Goal: Information Seeking & Learning: Stay updated

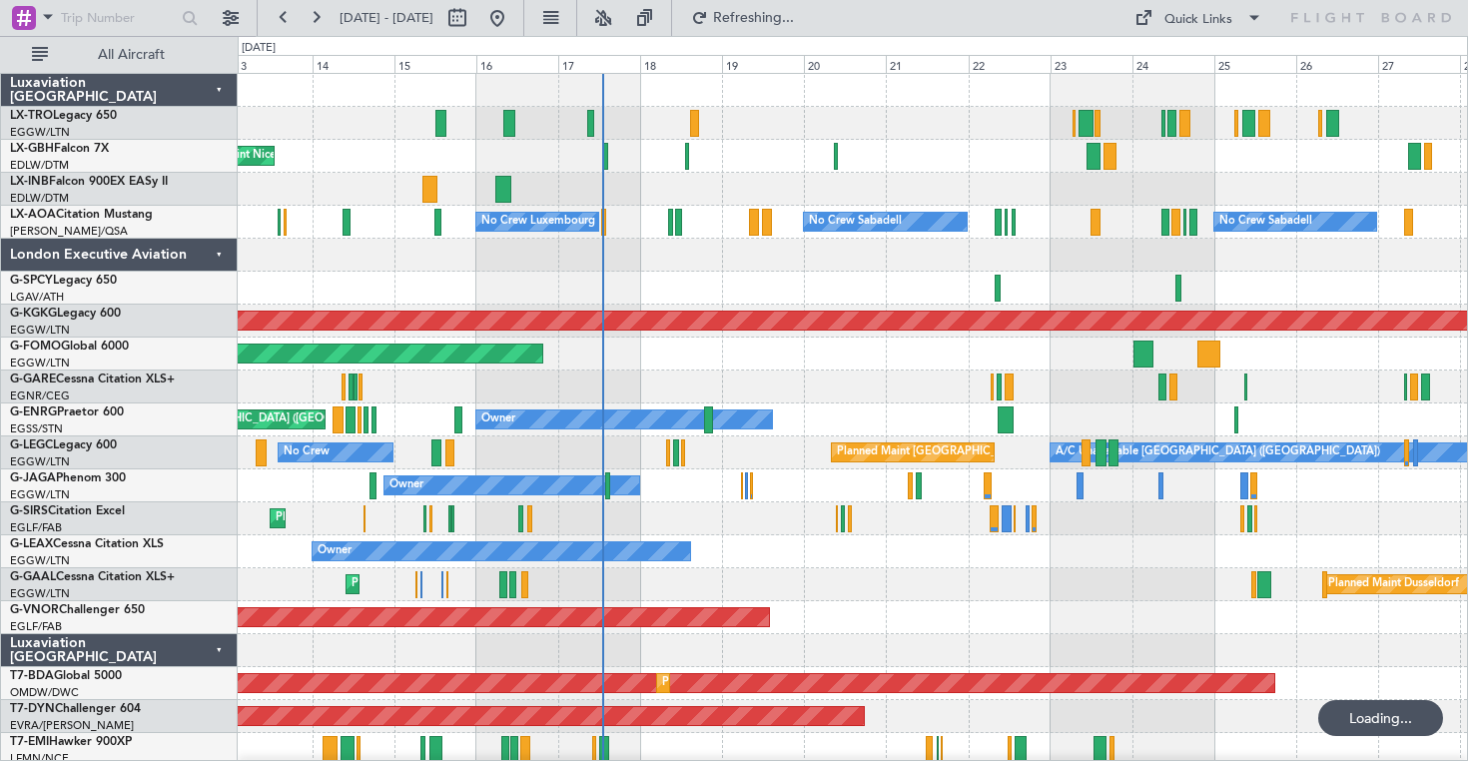
click at [1052, 191] on div at bounding box center [852, 189] width 1229 height 33
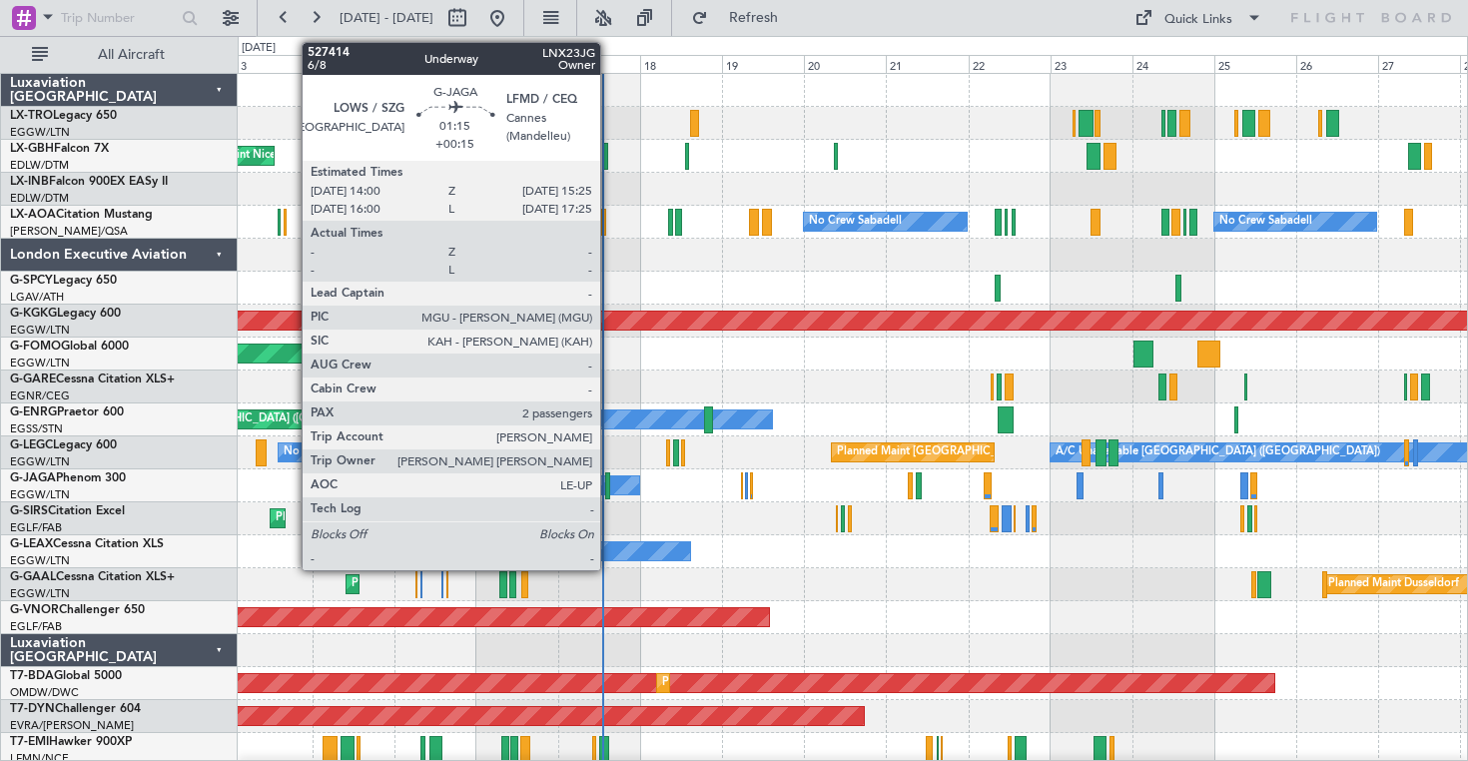
click at [608, 485] on div at bounding box center [607, 485] width 5 height 27
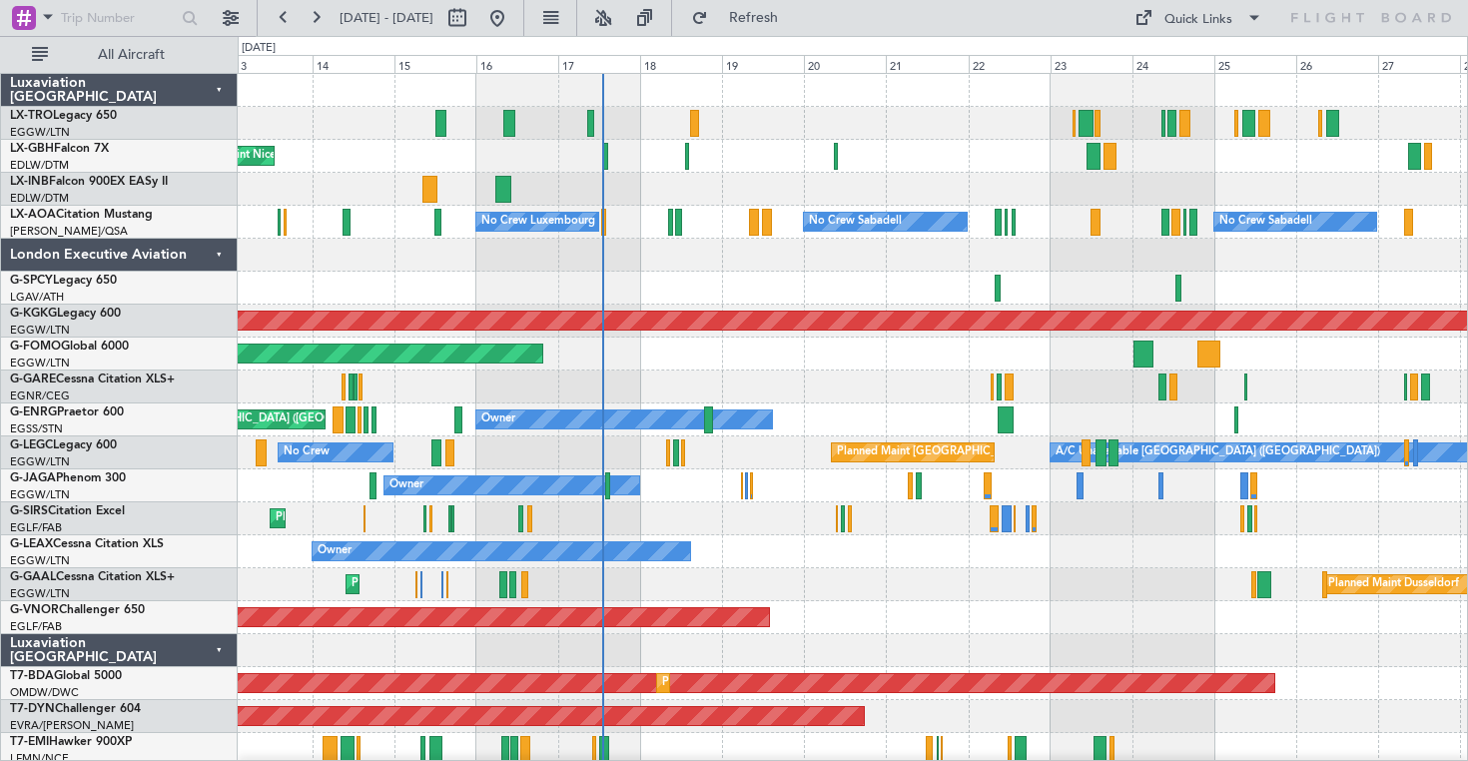
click at [833, 552] on div "Owner Owner" at bounding box center [852, 551] width 1229 height 33
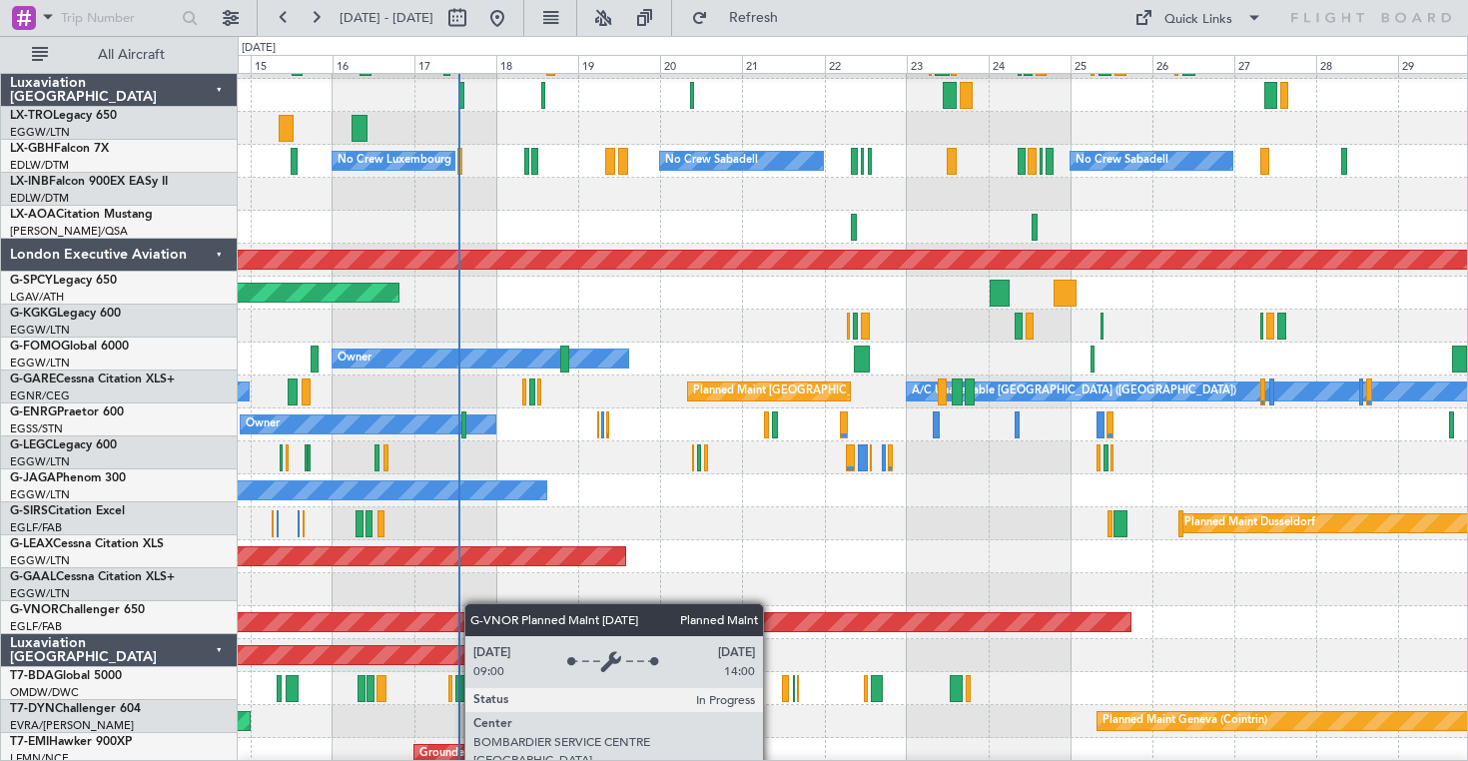
scroll to position [462, 0]
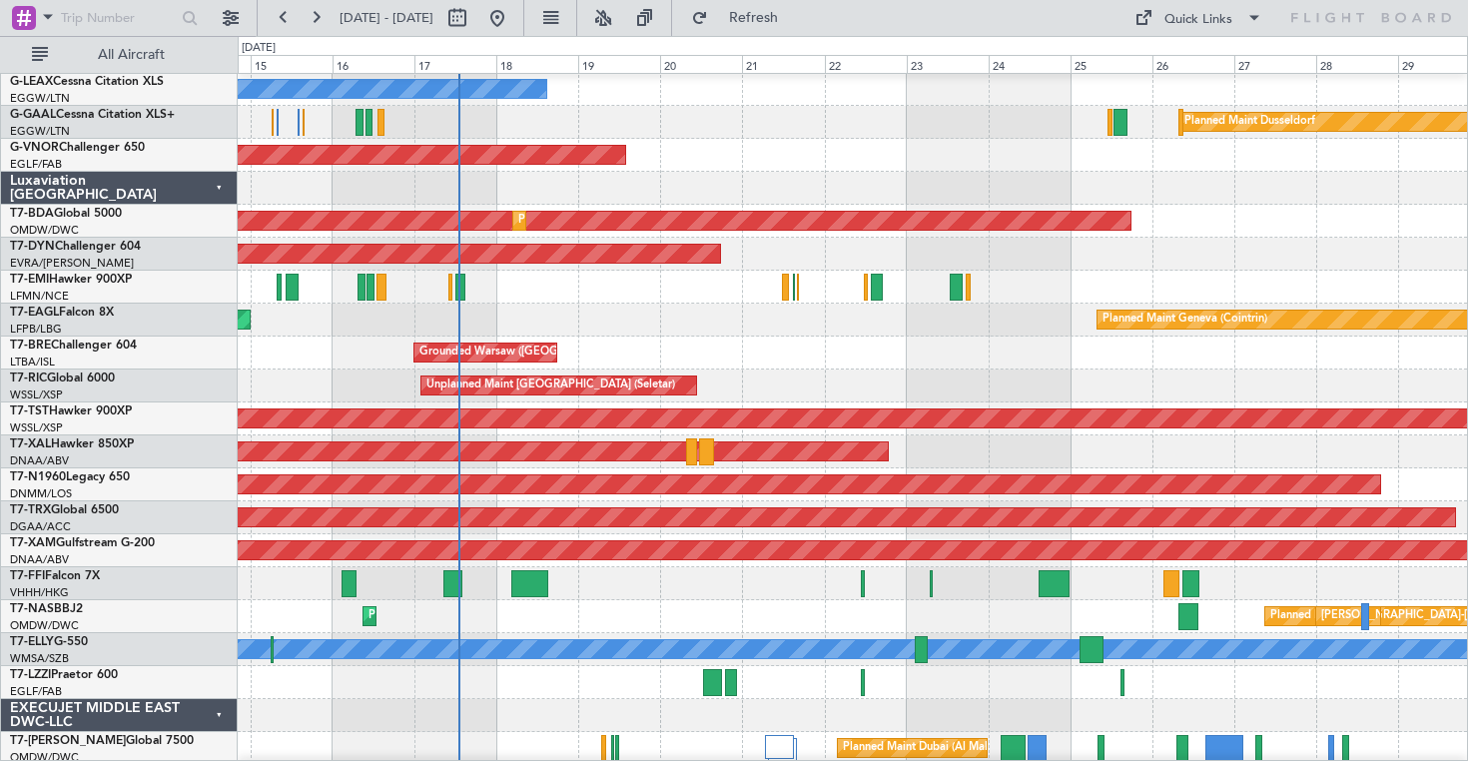
click at [215, 193] on div "Luxaviation [GEOGRAPHIC_DATA]" at bounding box center [119, 188] width 237 height 33
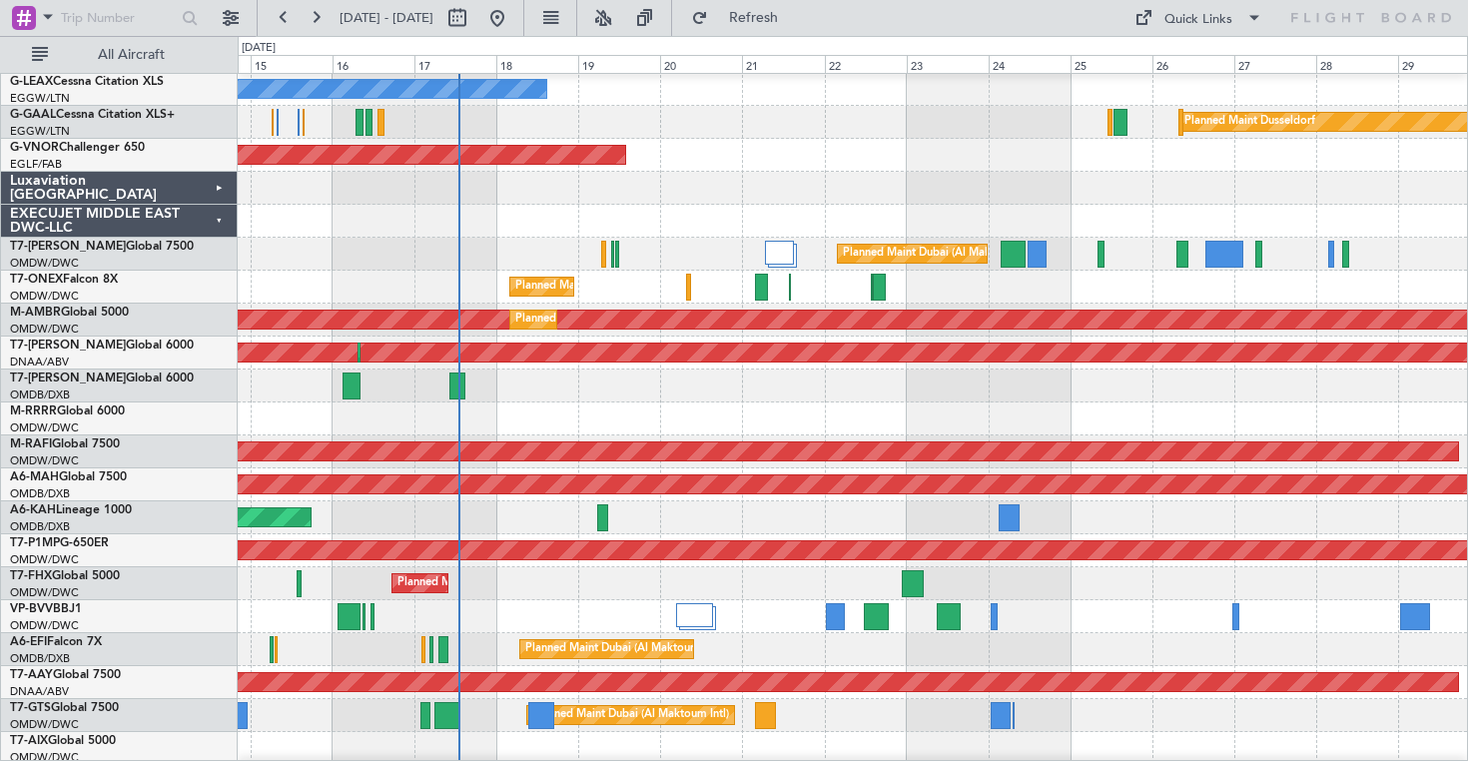
click at [221, 214] on div "EXECUJET MIDDLE EAST DWC-LLC" at bounding box center [119, 221] width 237 height 33
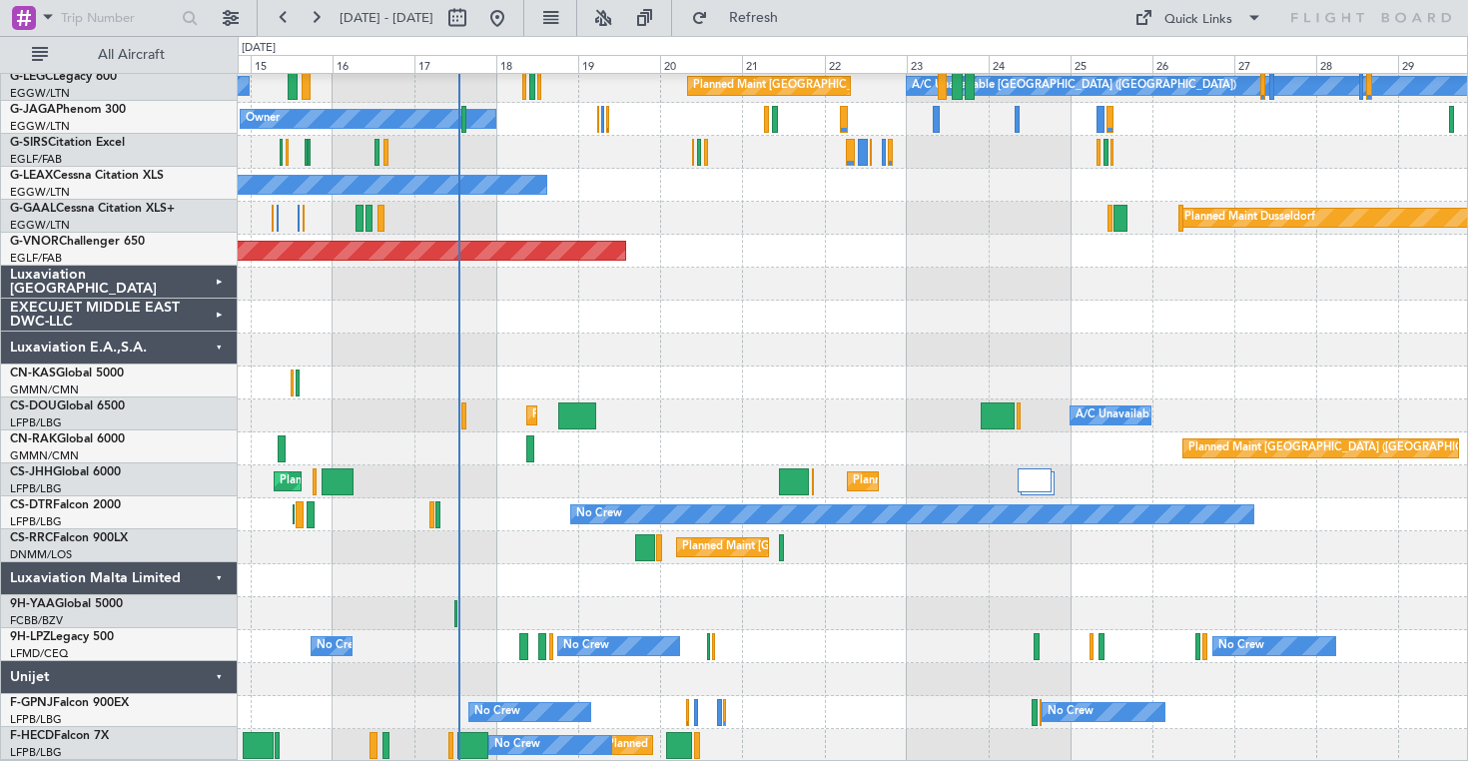
scroll to position [366, 0]
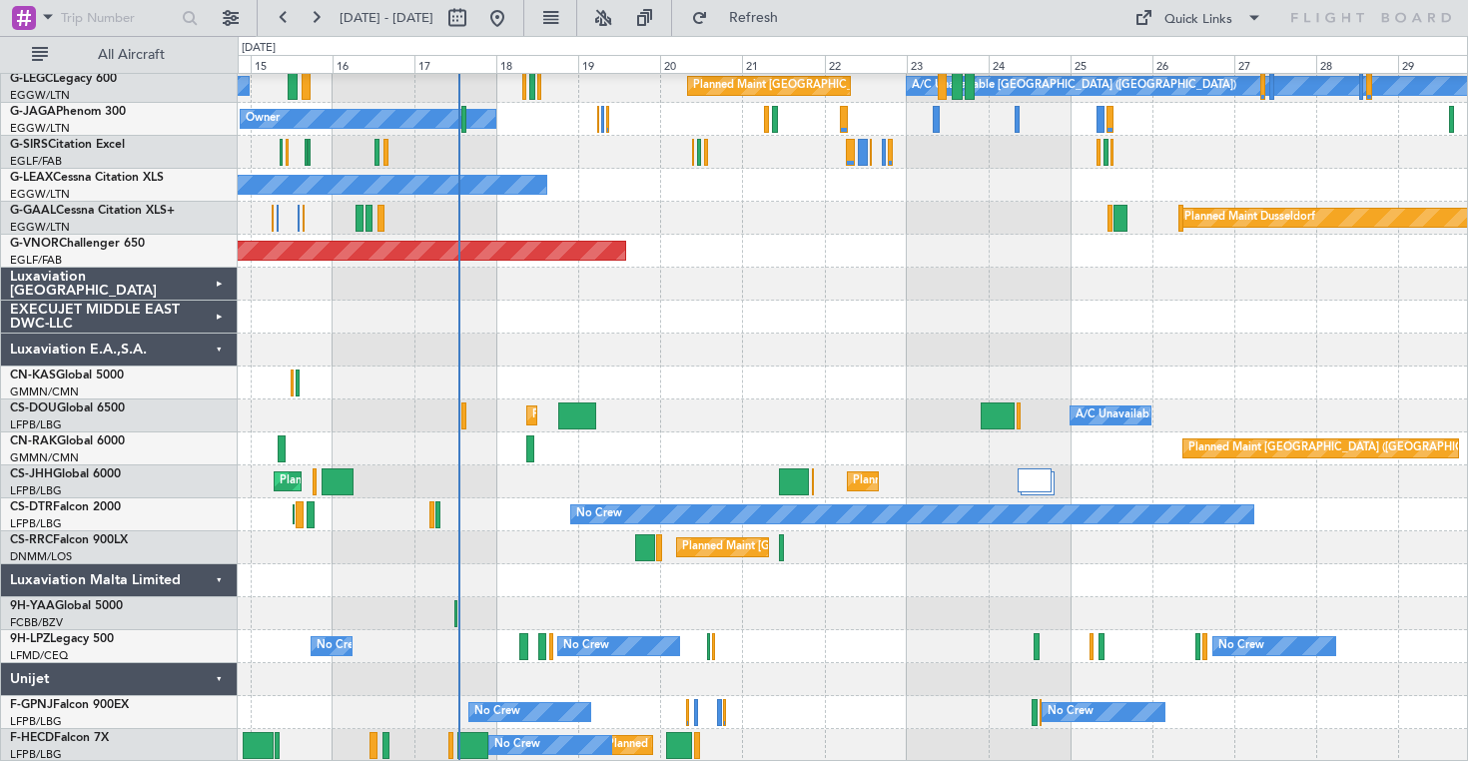
click at [222, 350] on div "Luxaviation E.A.,S.A." at bounding box center [119, 350] width 237 height 33
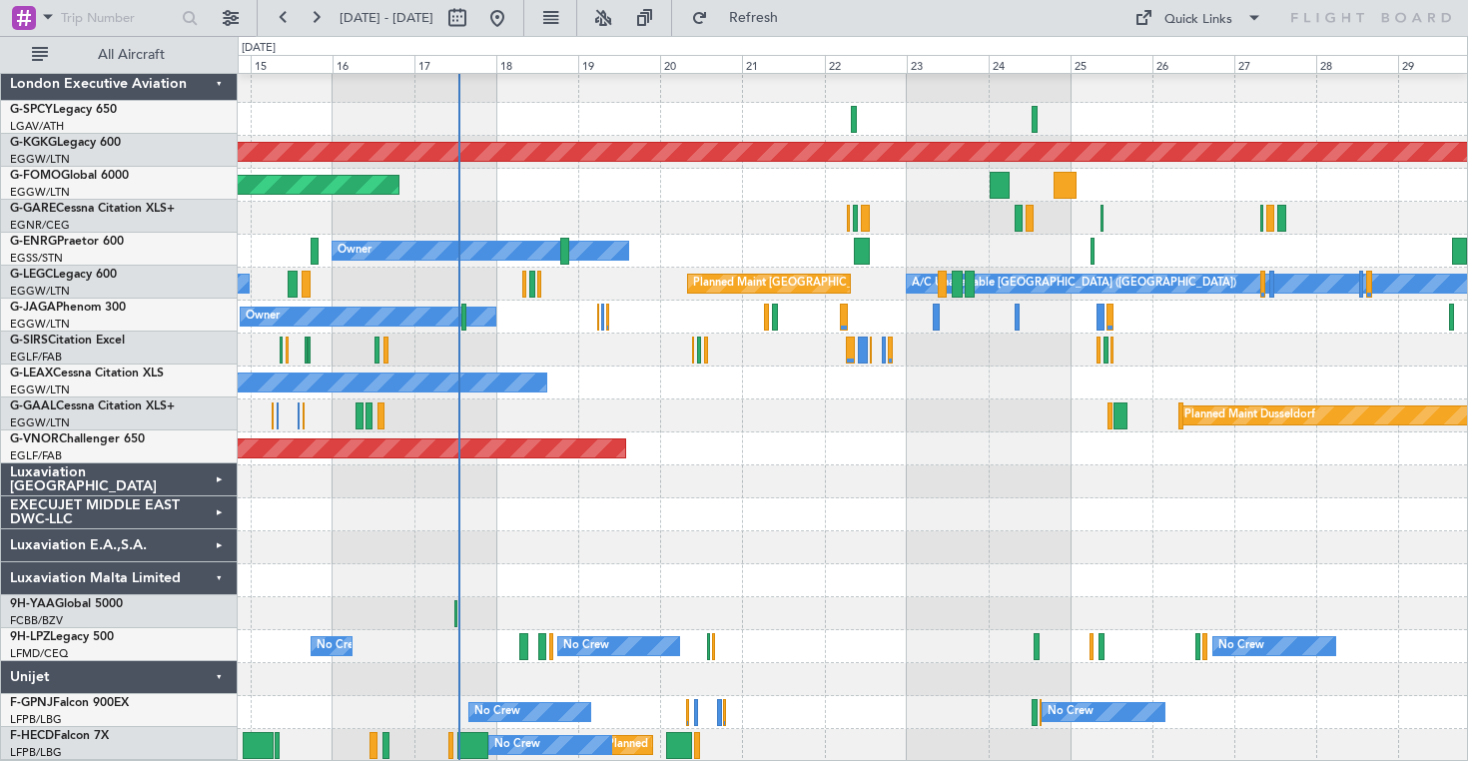
scroll to position [169, 0]
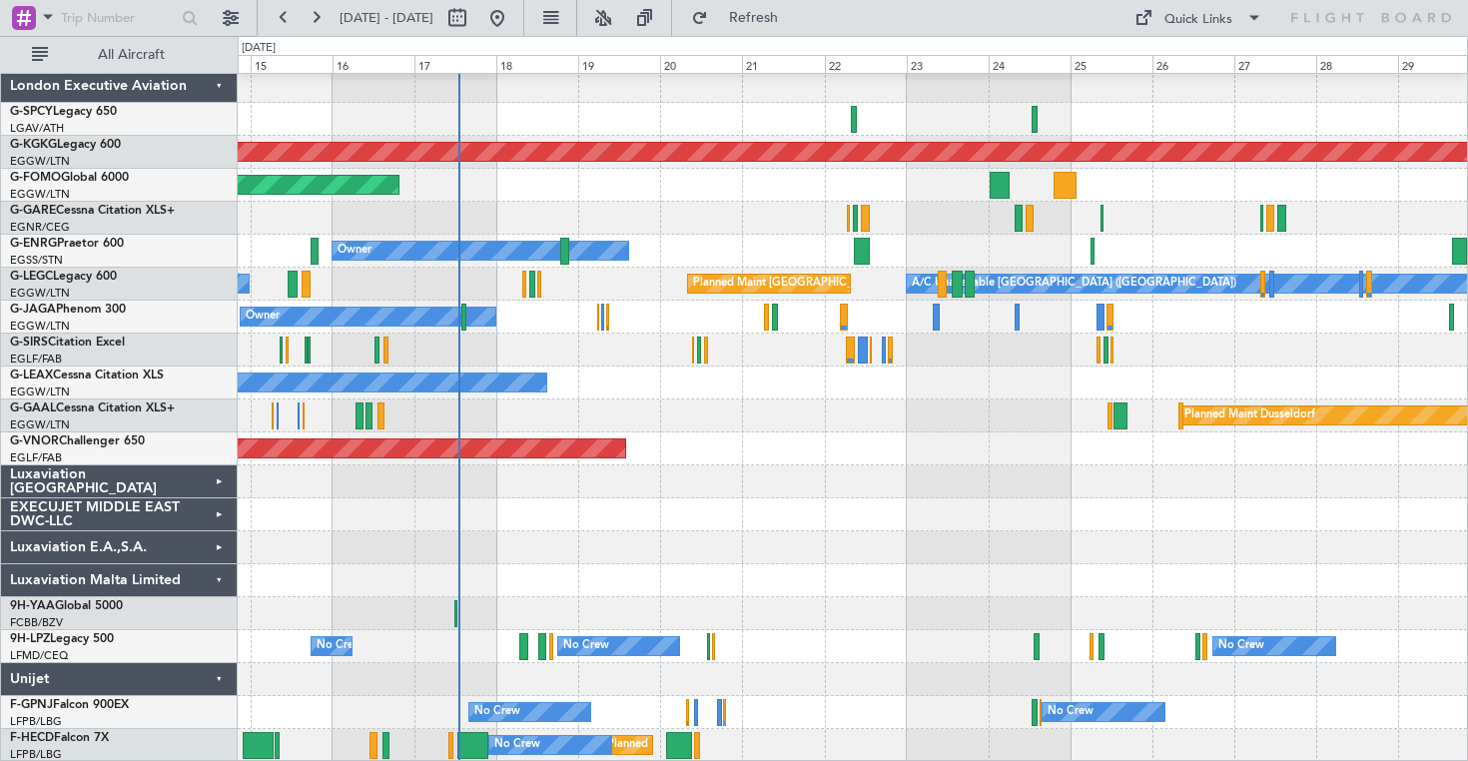
click at [212, 579] on div "Luxaviation Malta Limited" at bounding box center [119, 580] width 237 height 33
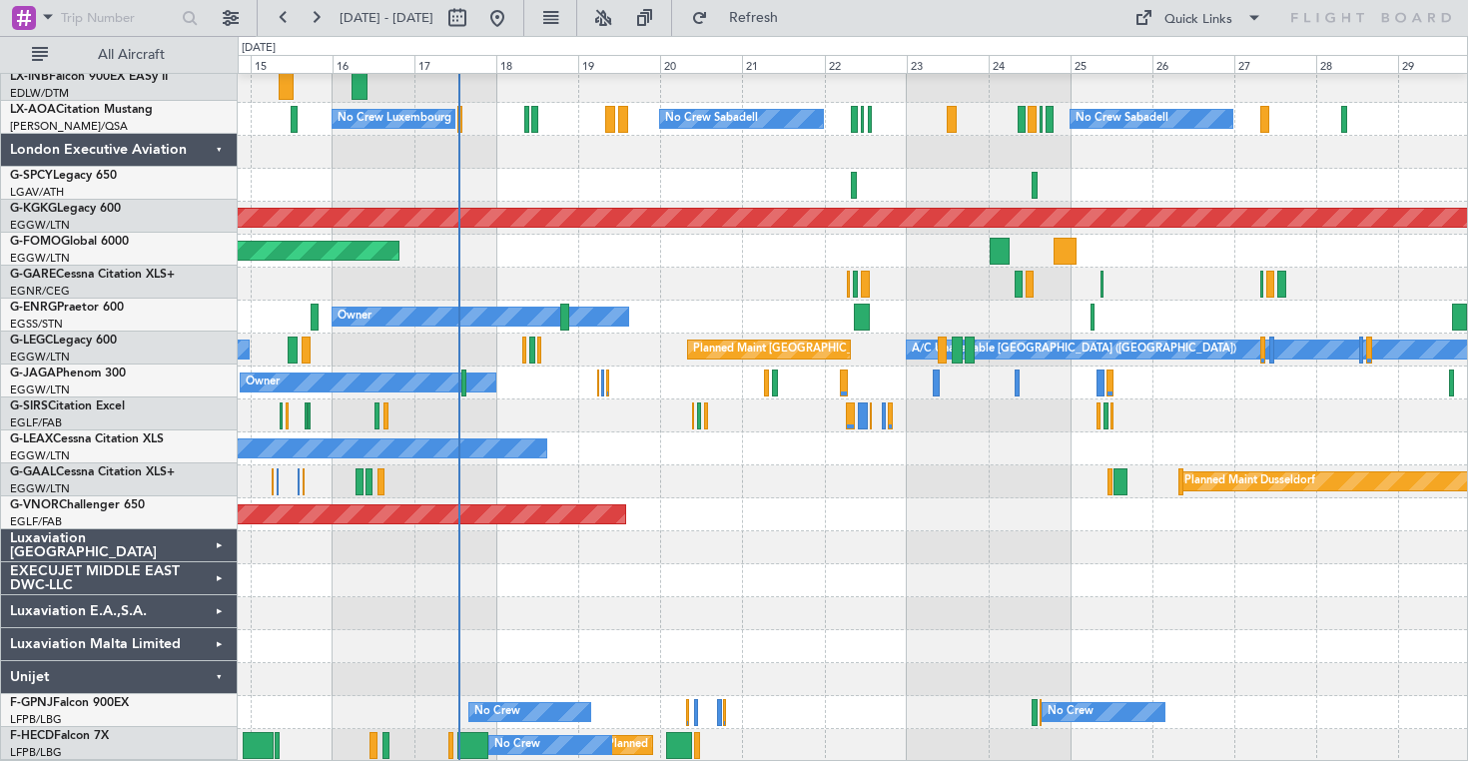
scroll to position [103, 0]
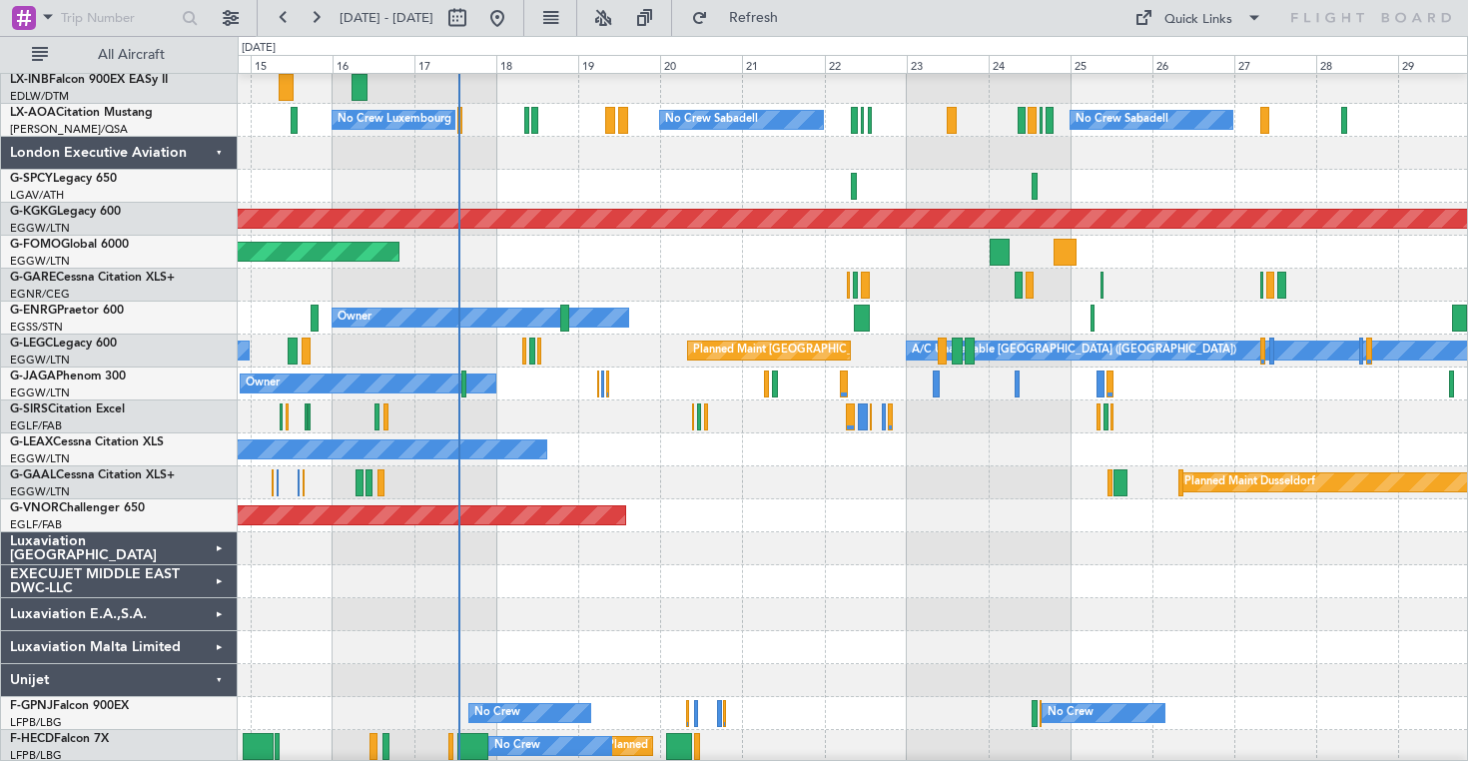
click at [211, 677] on div "Unijet" at bounding box center [119, 680] width 237 height 33
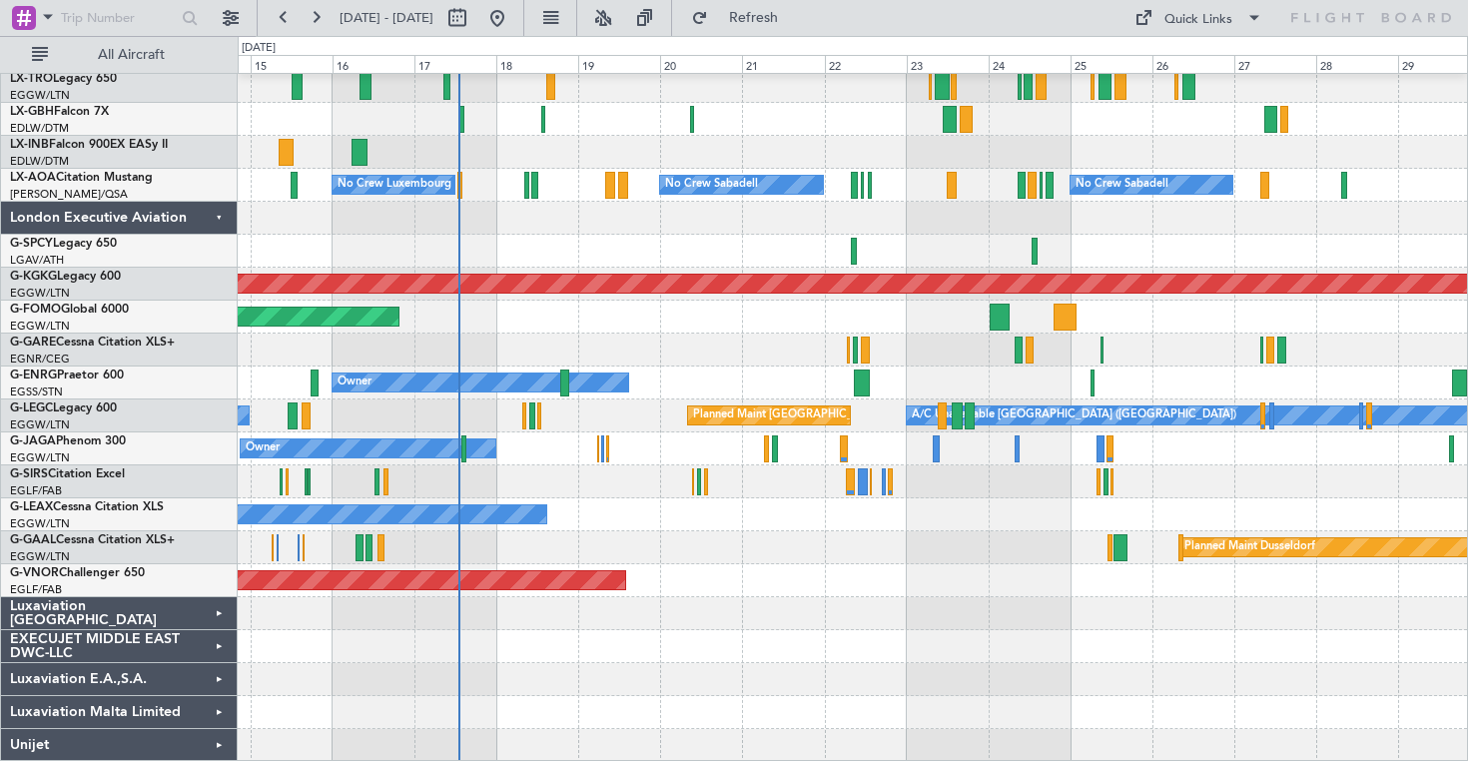
scroll to position [0, 0]
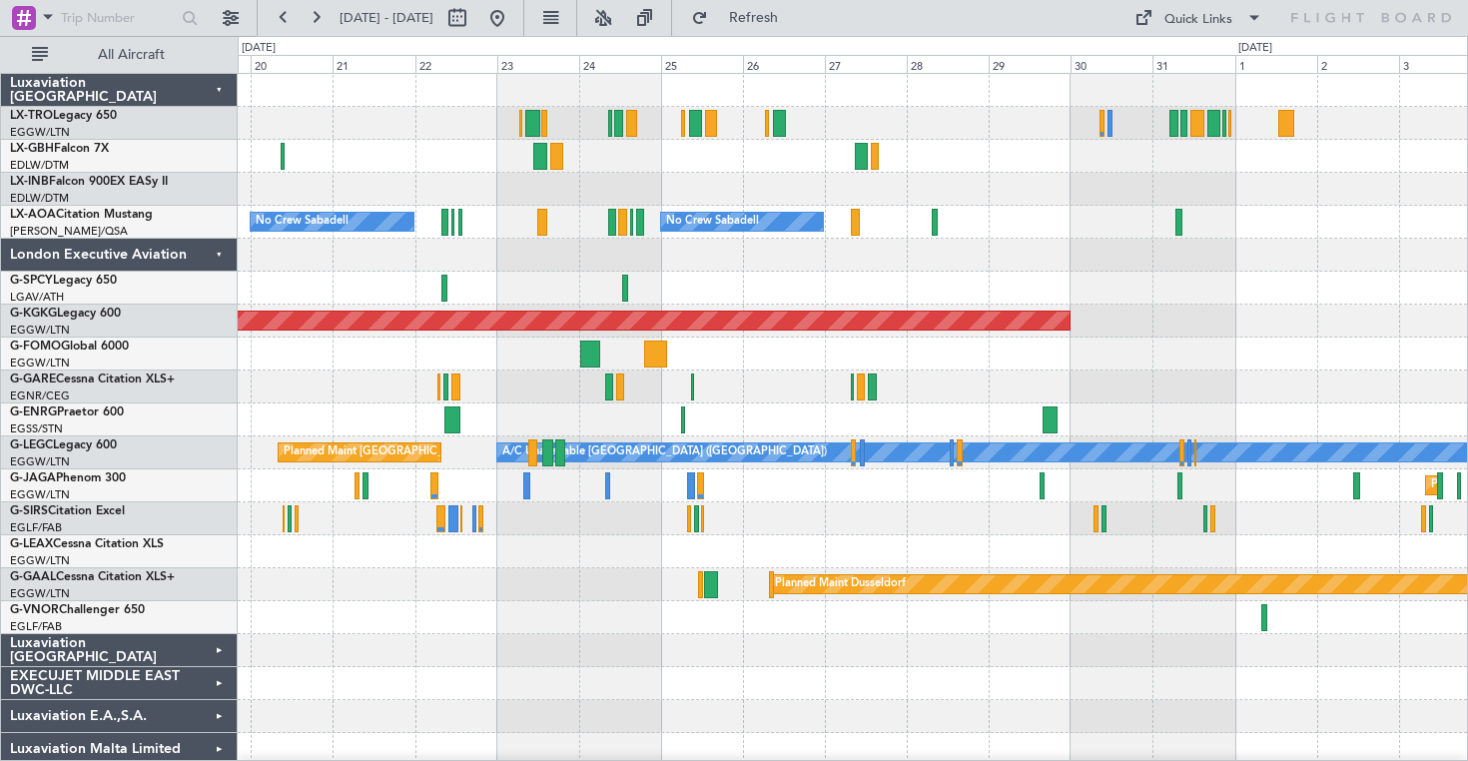
click at [790, 182] on div "No Crew Sabadell No Crew Sabadell No Crew No Crew Luxembourg (Findel) AOG Maint…" at bounding box center [852, 436] width 1229 height 725
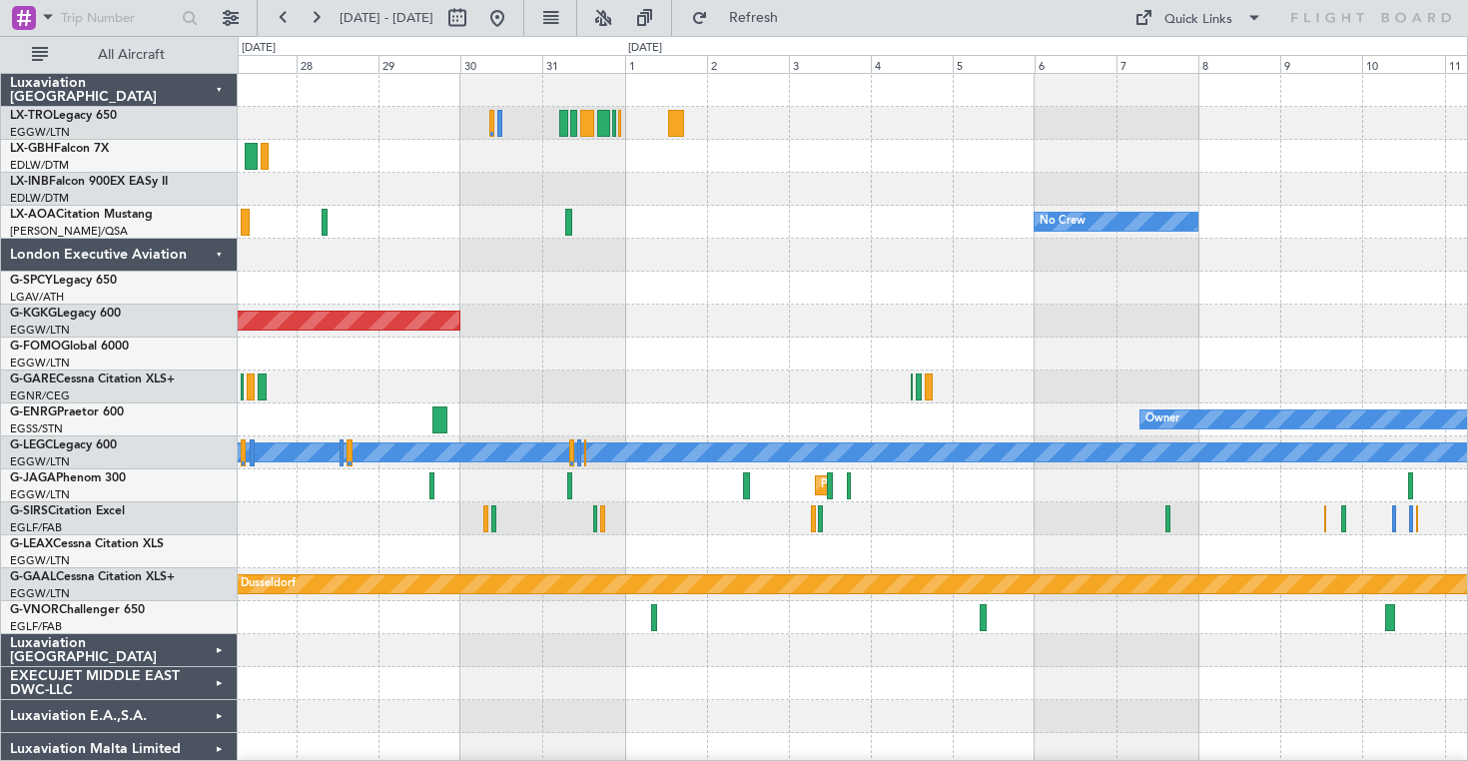
click at [708, 212] on div "No Crew No Crew Sabadell No Crew Sabadell AOG Maint [GEOGRAPHIC_DATA] ([GEOGRAP…" at bounding box center [852, 436] width 1229 height 725
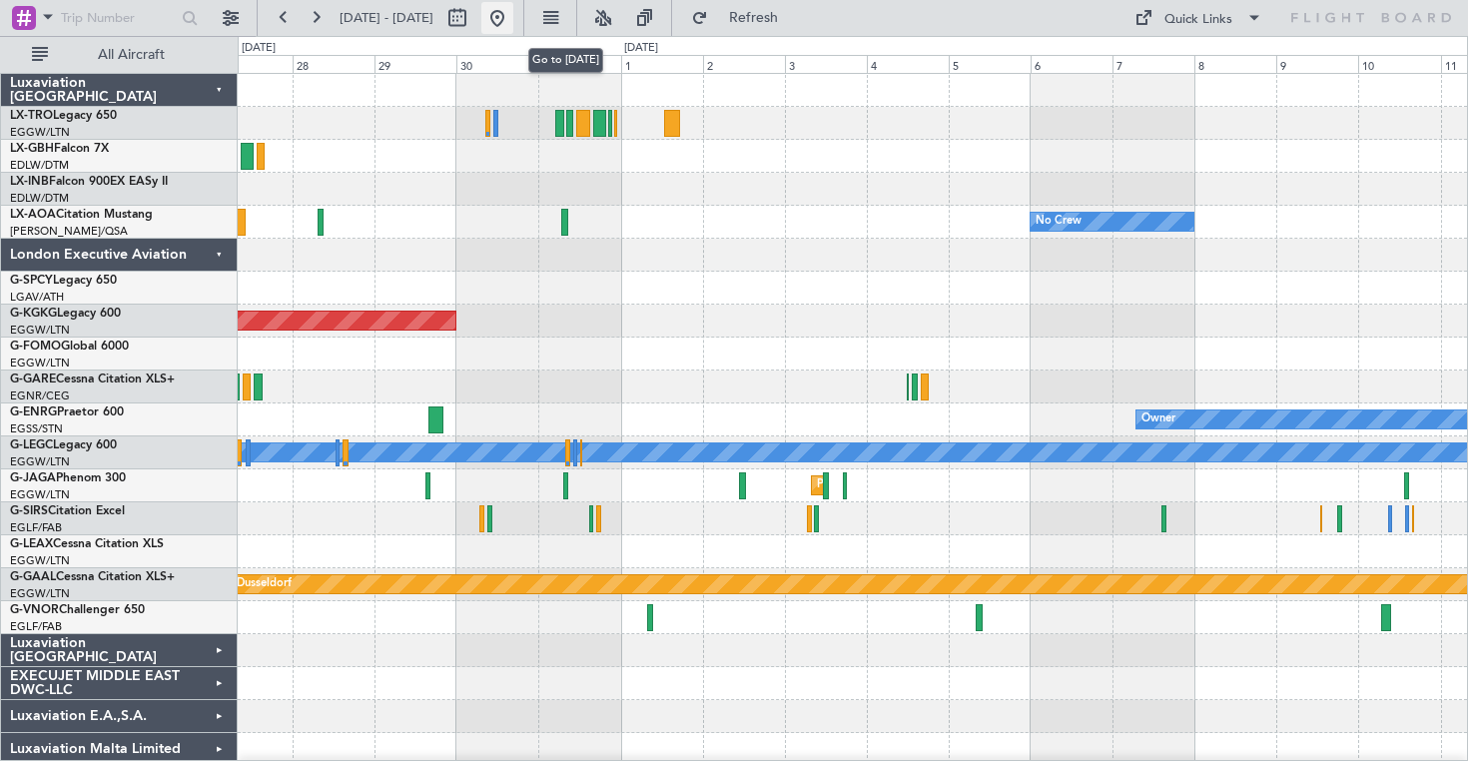
click at [513, 21] on button at bounding box center [497, 18] width 32 height 32
